Goal: Information Seeking & Learning: Learn about a topic

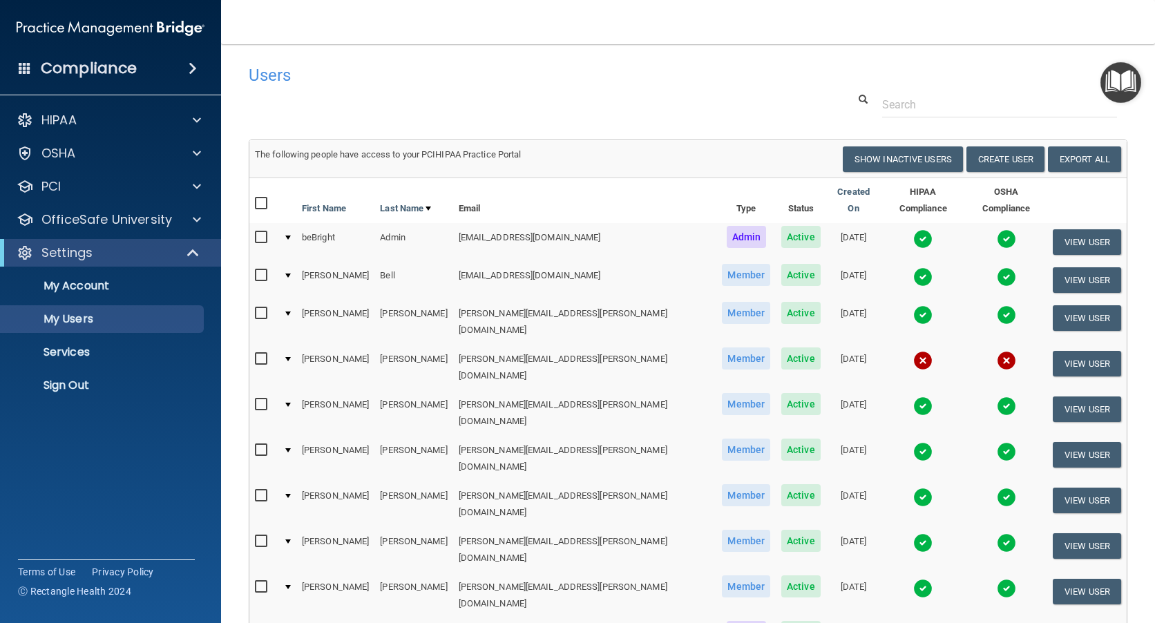
select select "20"
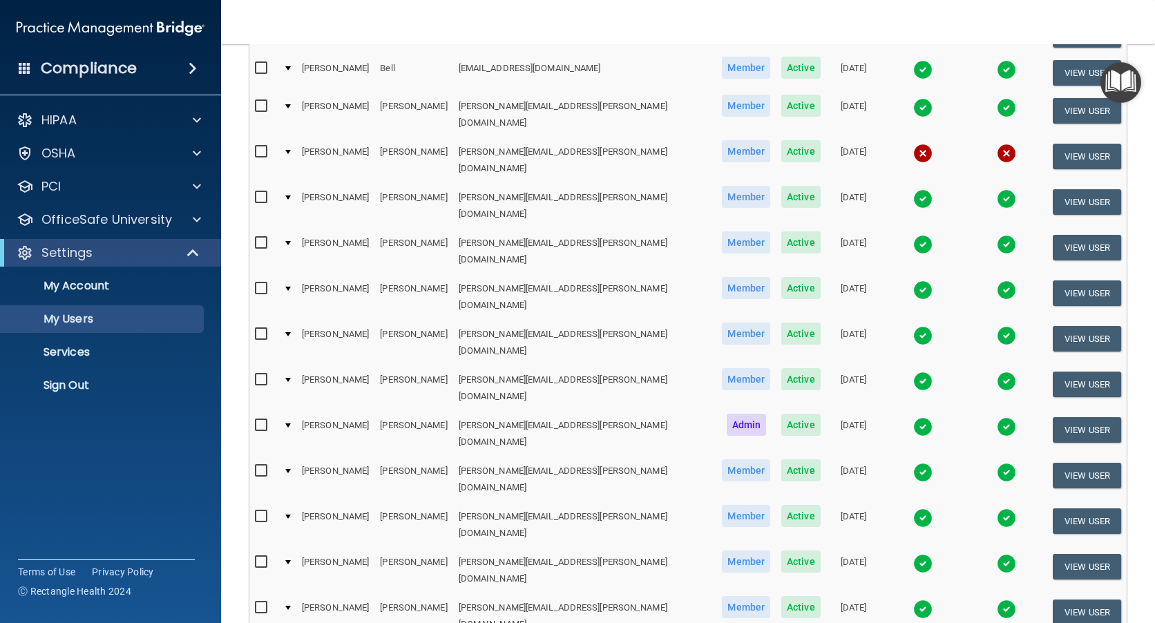
click at [913, 554] on img at bounding box center [922, 563] width 19 height 19
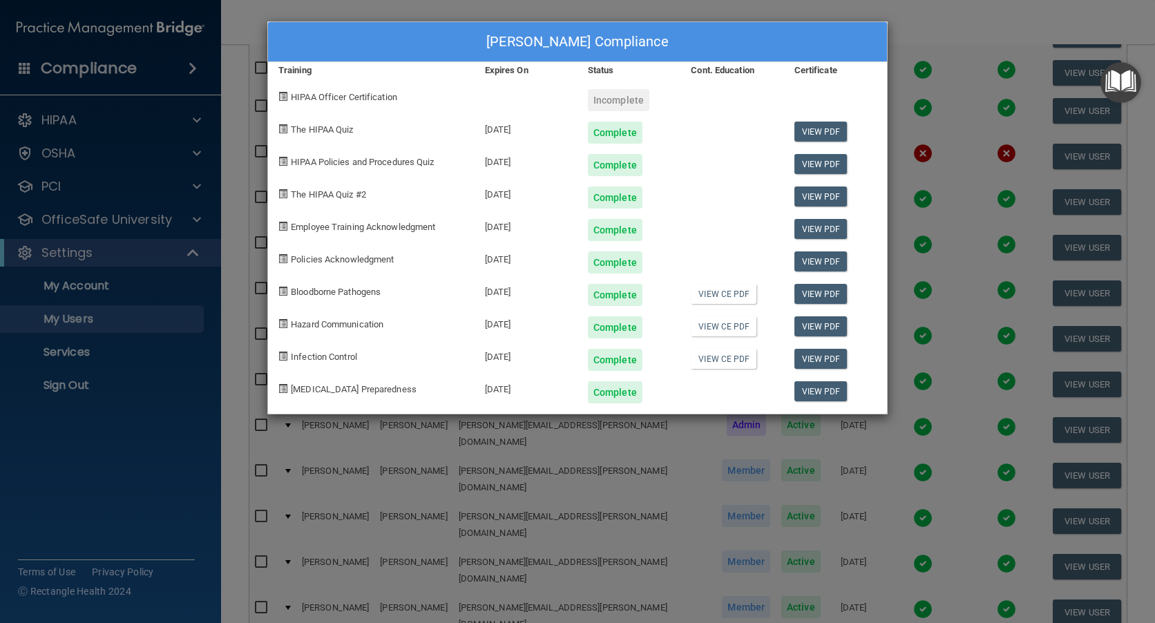
click at [934, 357] on div "Joseph Hicks's Compliance Training Expires On Status Cont. Education Certificat…" at bounding box center [577, 311] width 1155 height 623
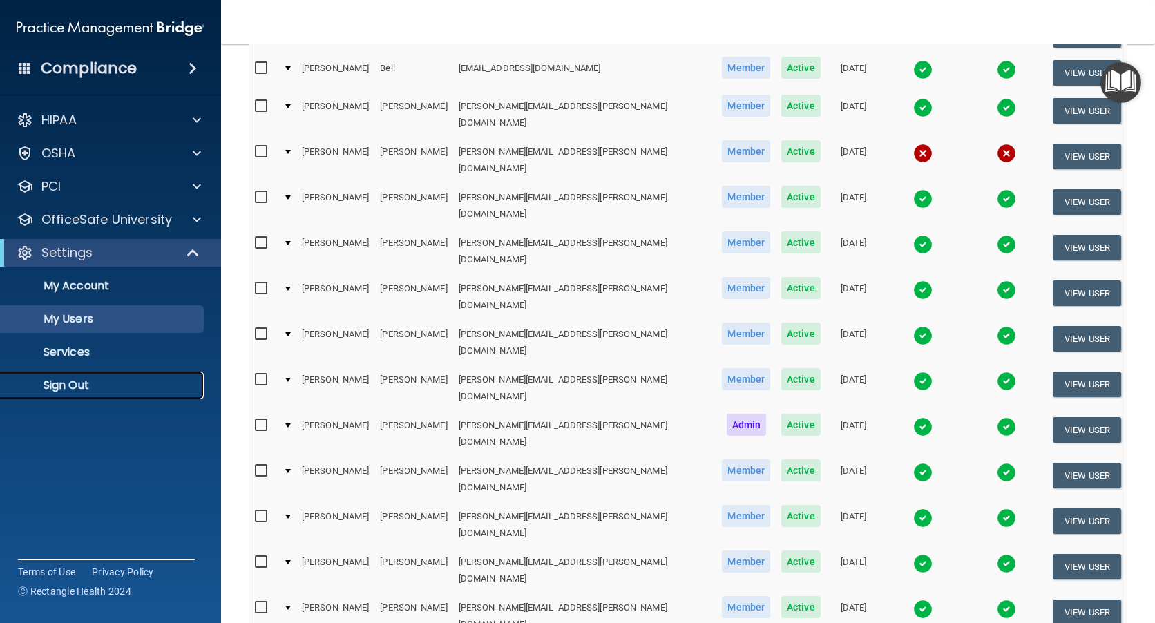
click at [88, 383] on p "Sign Out" at bounding box center [103, 386] width 189 height 14
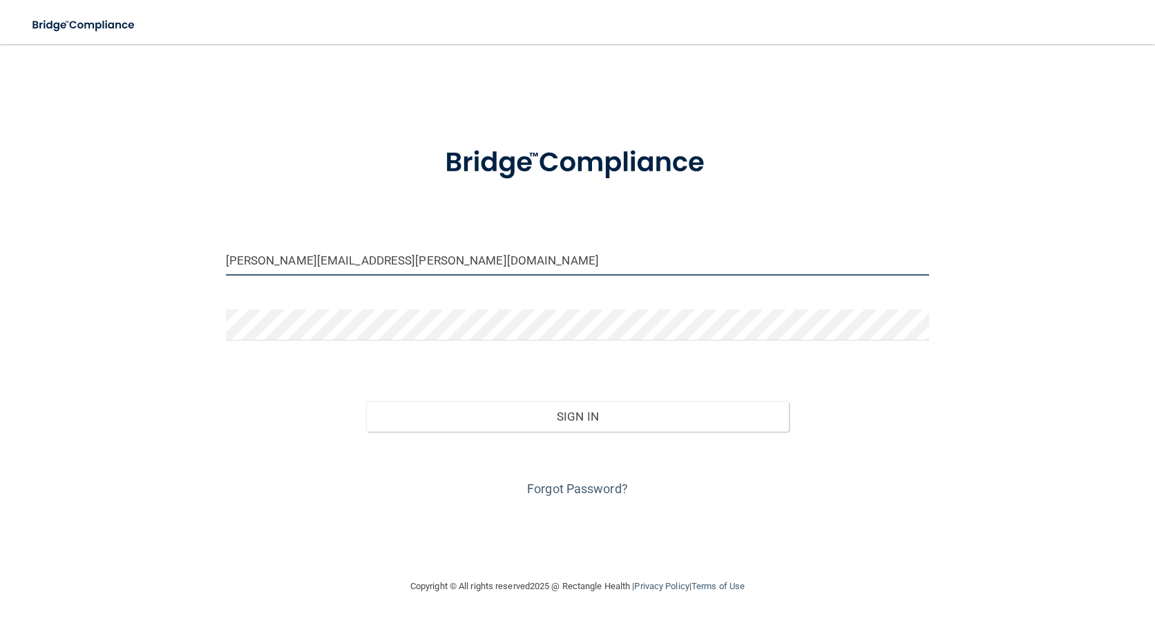
click at [299, 261] on input "martha.gerwin@epicortho.com" at bounding box center [578, 260] width 704 height 31
type input "Beth.wyss@epicortho.com"
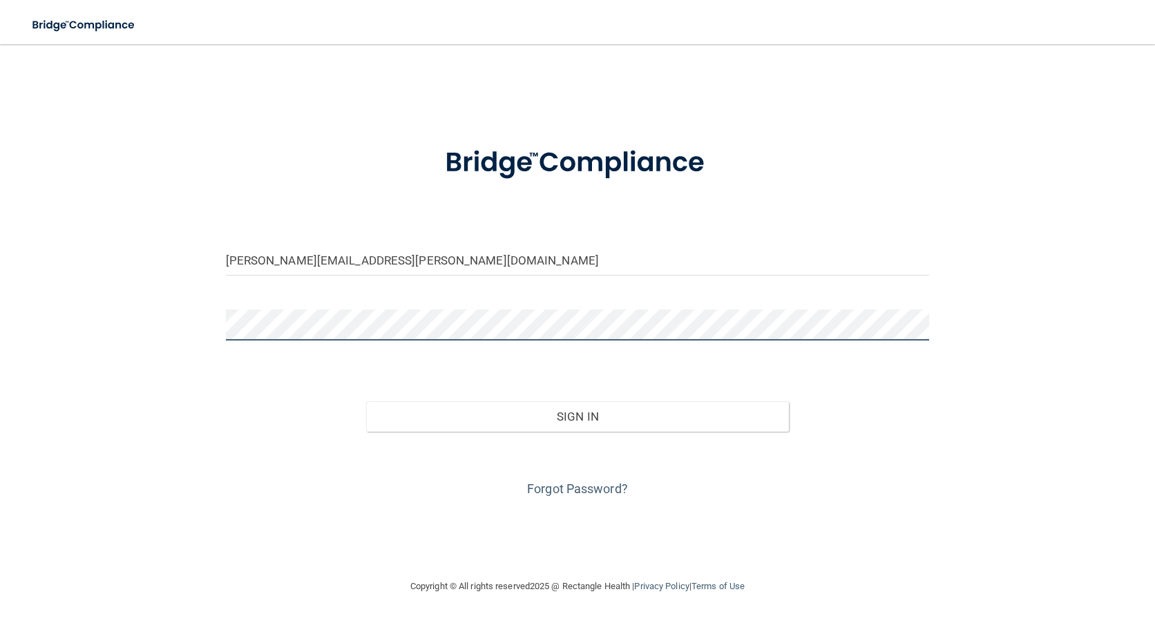
click at [366, 401] on button "Sign In" at bounding box center [577, 416] width 422 height 30
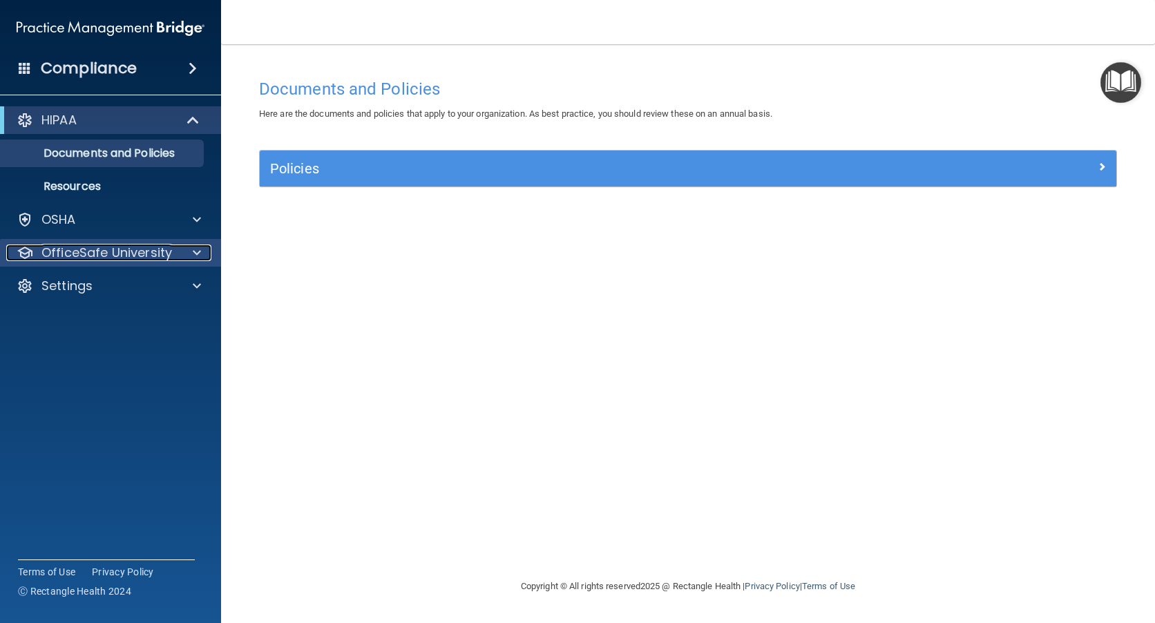
click at [102, 245] on p "OfficeSafe University" at bounding box center [106, 253] width 131 height 17
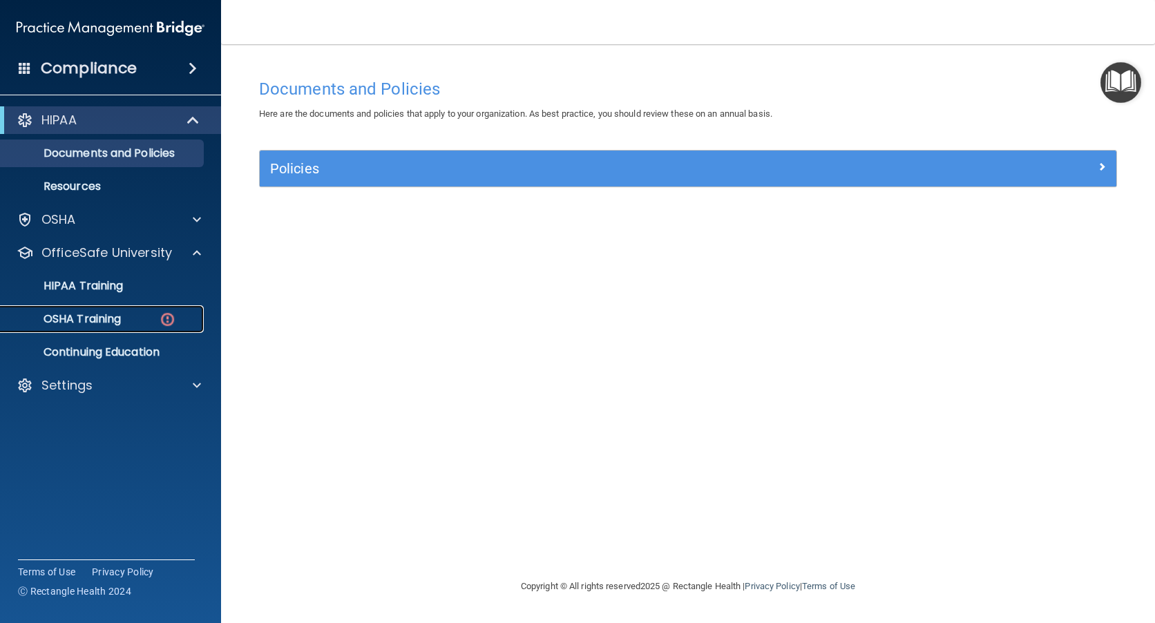
click at [94, 320] on p "OSHA Training" at bounding box center [65, 319] width 112 height 14
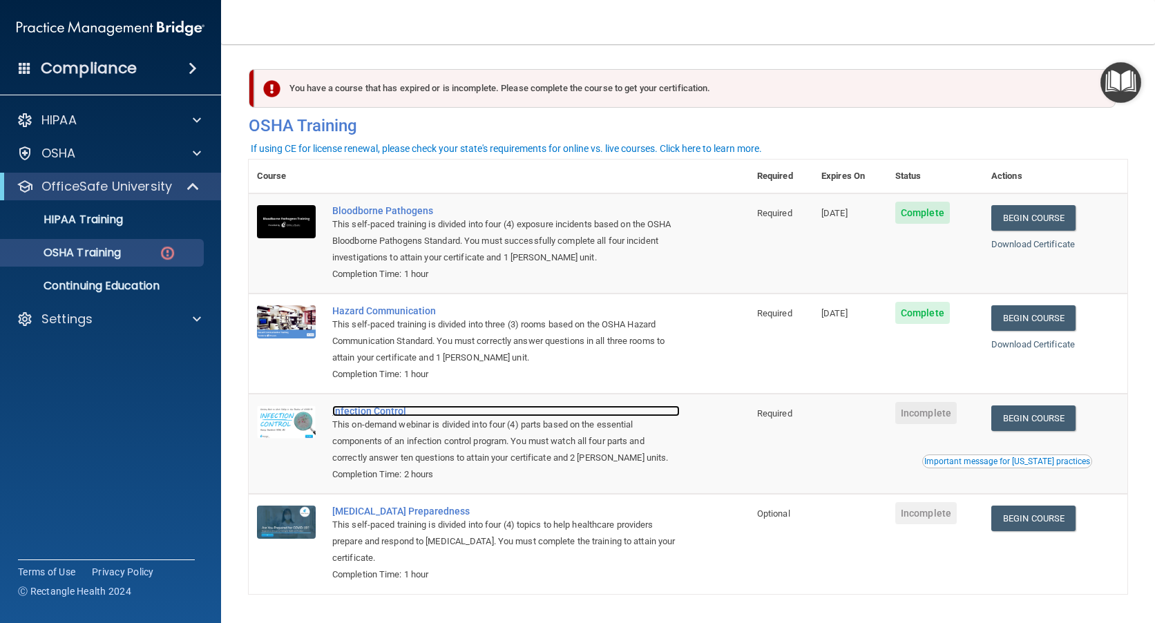
click at [368, 410] on div "Infection Control" at bounding box center [505, 410] width 347 height 11
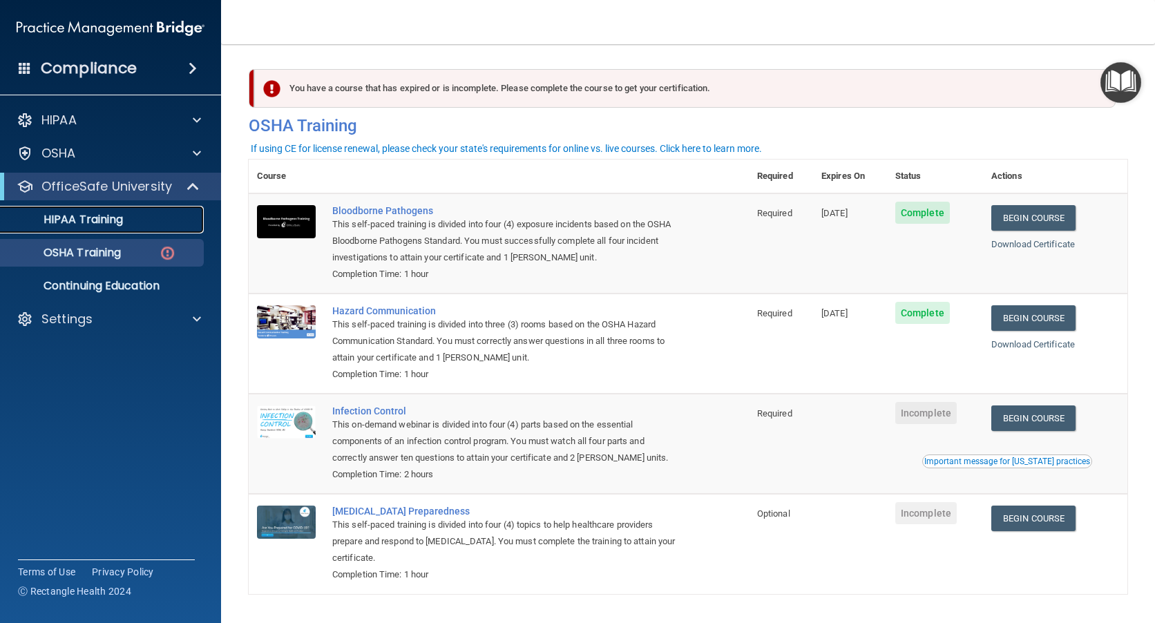
click at [71, 216] on p "HIPAA Training" at bounding box center [66, 220] width 114 height 14
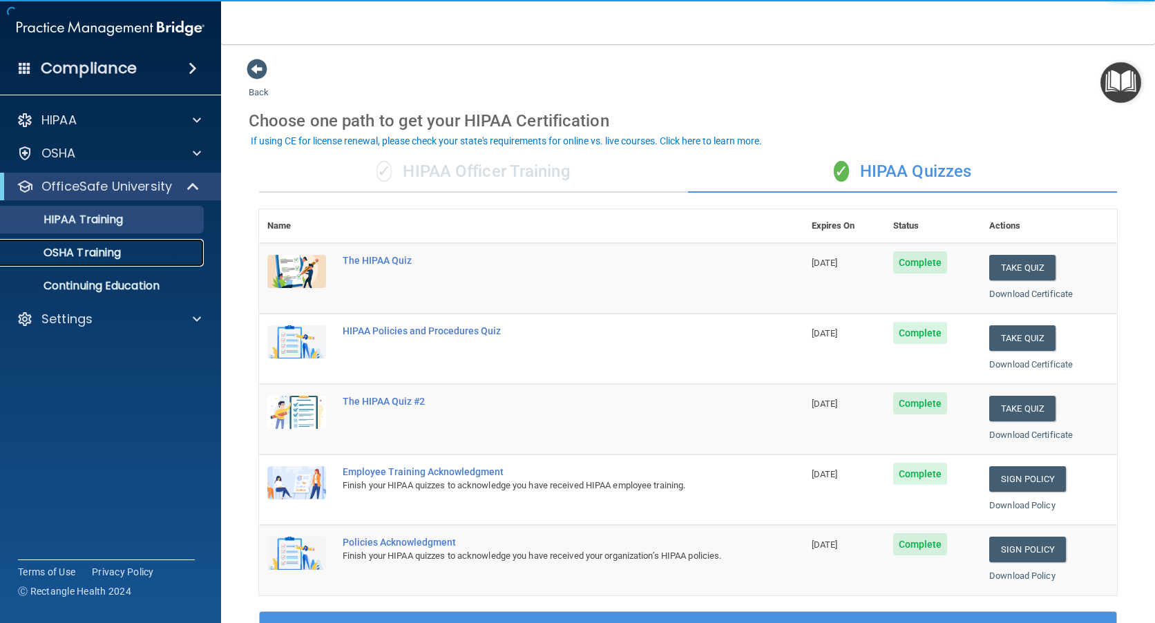
click at [83, 258] on p "OSHA Training" at bounding box center [65, 253] width 112 height 14
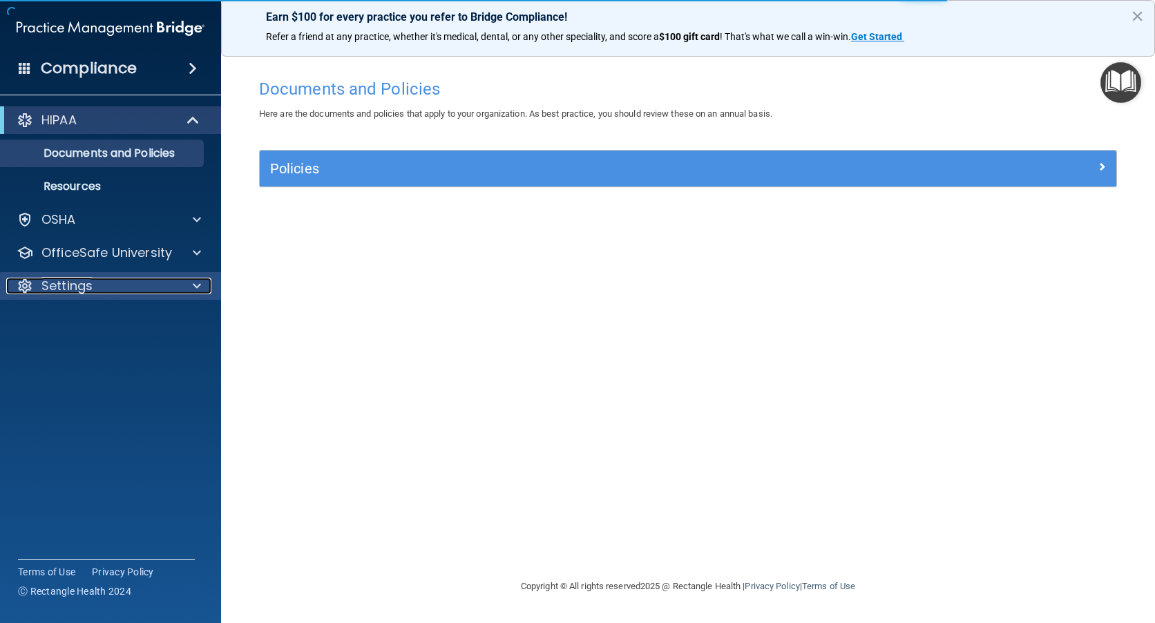
click at [78, 284] on p "Settings" at bounding box center [66, 286] width 51 height 17
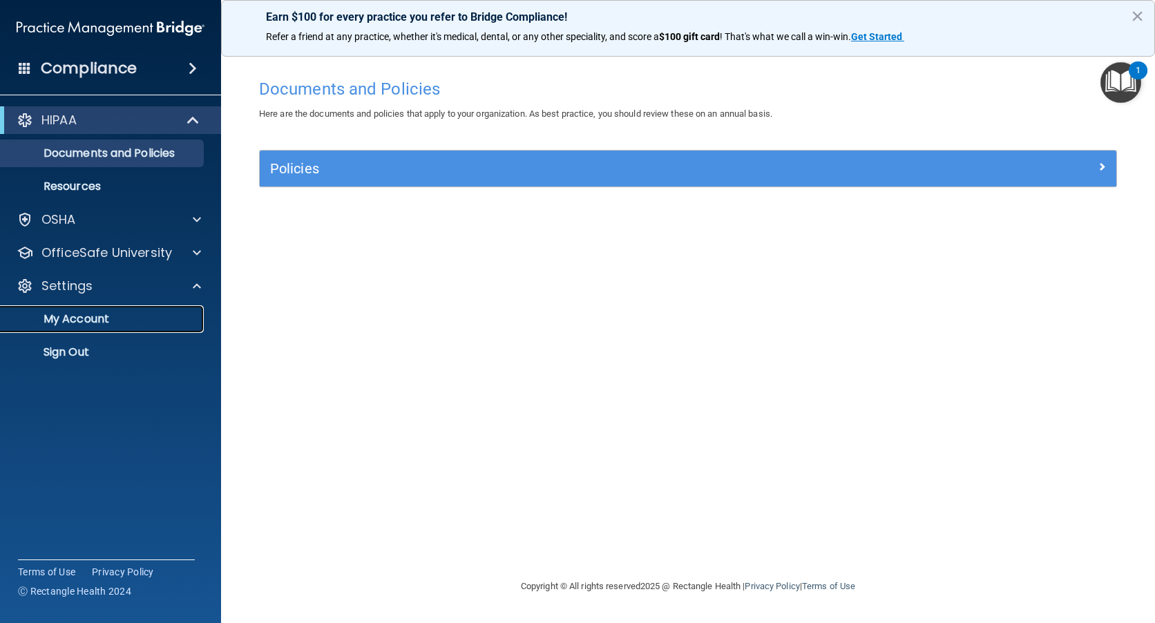
click at [90, 321] on p "My Account" at bounding box center [103, 319] width 189 height 14
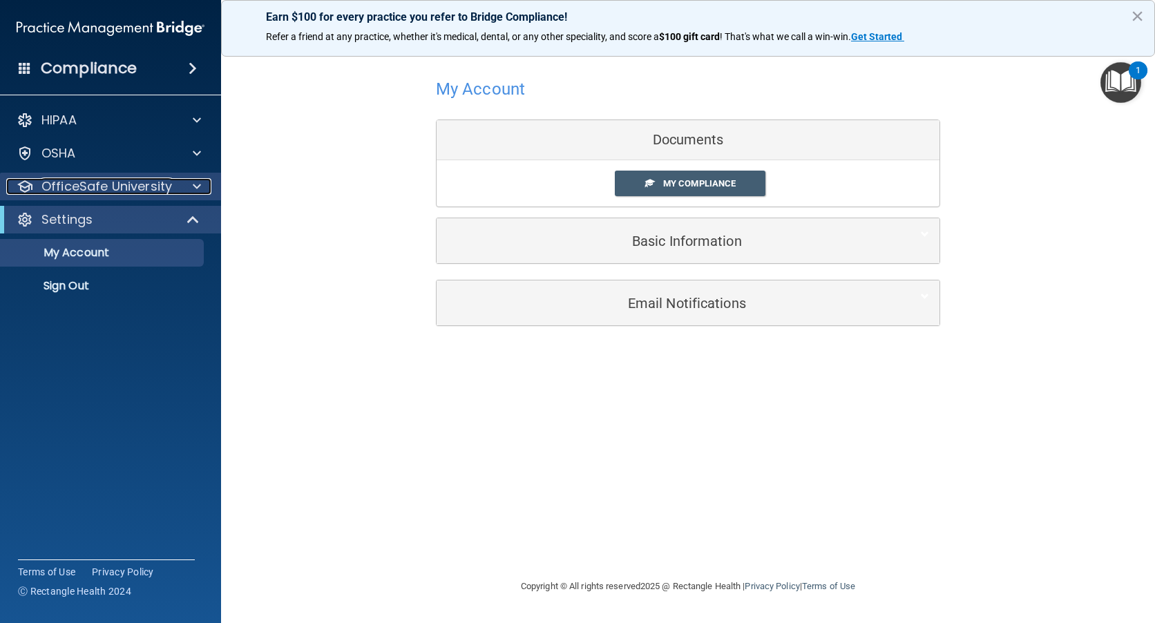
click at [82, 184] on p "OfficeSafe University" at bounding box center [106, 186] width 131 height 17
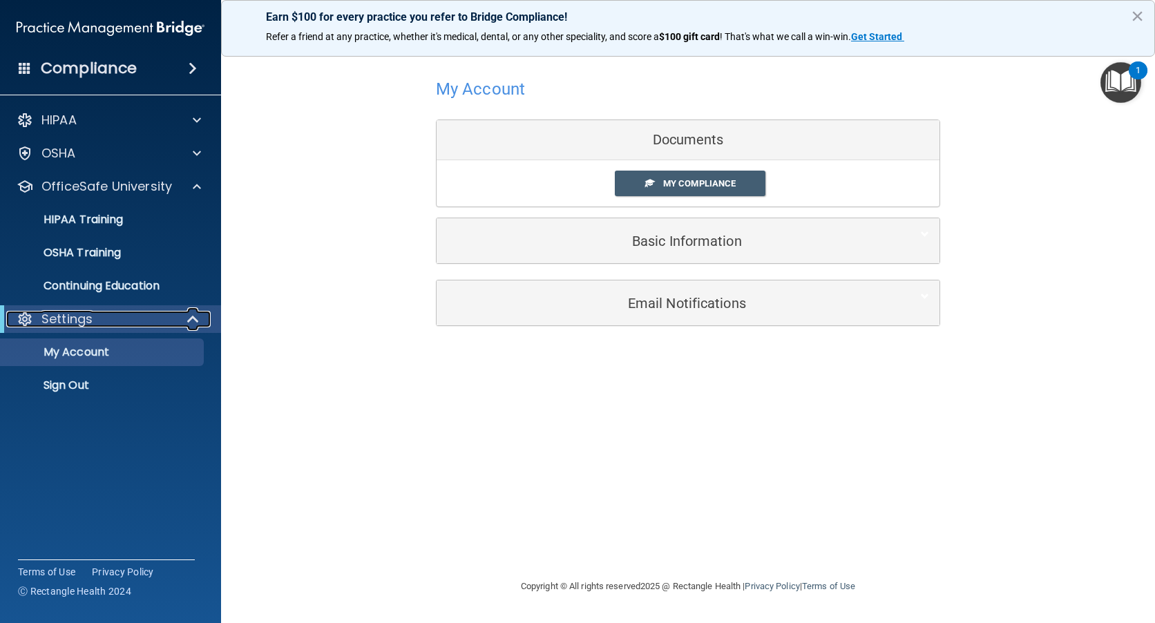
click at [90, 314] on p "Settings" at bounding box center [66, 319] width 51 height 17
click at [201, 318] on div at bounding box center [194, 319] width 34 height 17
click at [98, 253] on p "OSHA Training" at bounding box center [65, 253] width 112 height 14
